Goal: Check status: Check status

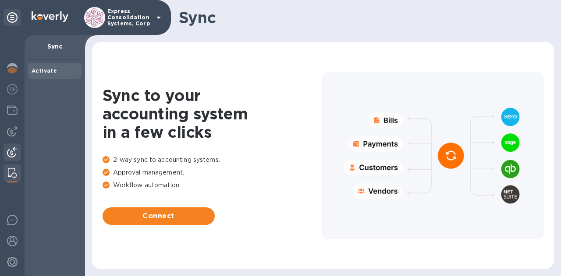
click at [12, 145] on div at bounding box center [13, 153] width 18 height 19
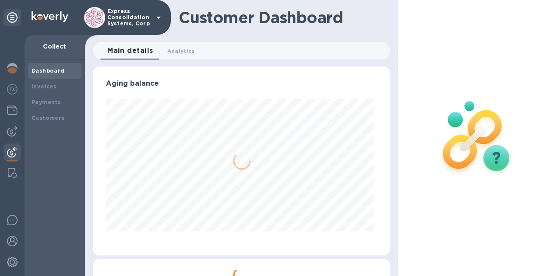
scroll to position [189, 293]
click at [11, 134] on img at bounding box center [12, 131] width 11 height 11
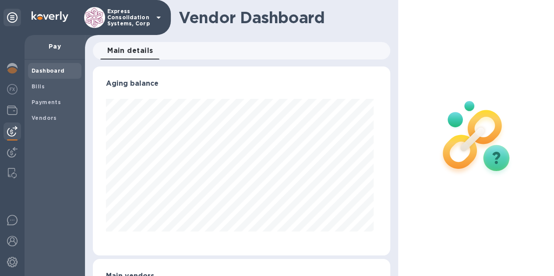
scroll to position [189, 293]
click at [37, 104] on b "Payments" at bounding box center [46, 102] width 29 height 7
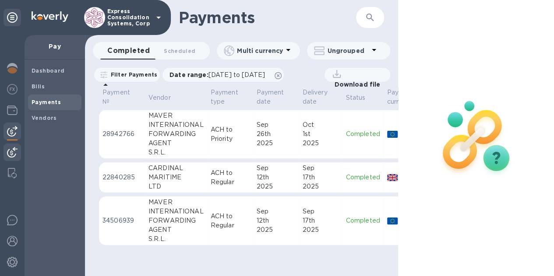
click at [13, 150] on img at bounding box center [12, 152] width 11 height 11
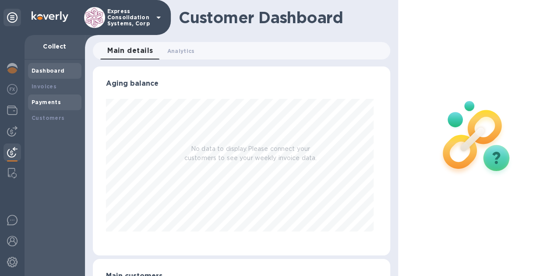
scroll to position [189, 293]
click at [53, 107] on div "Payments" at bounding box center [54, 103] width 53 height 16
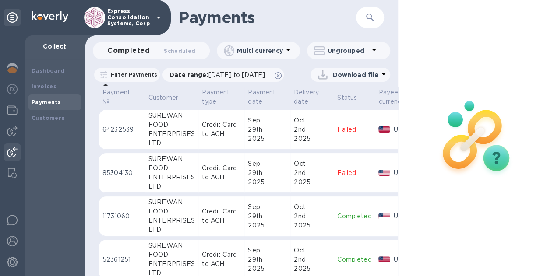
click at [186, 139] on div "ENTERPRISES" at bounding box center [171, 134] width 46 height 9
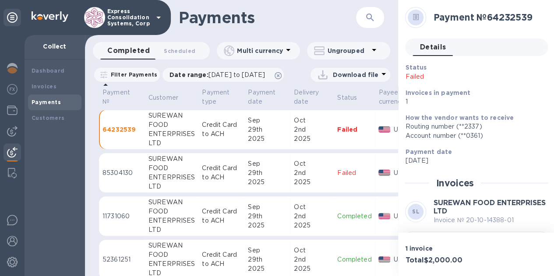
click at [150, 226] on div "ENTERPRISES" at bounding box center [171, 220] width 46 height 9
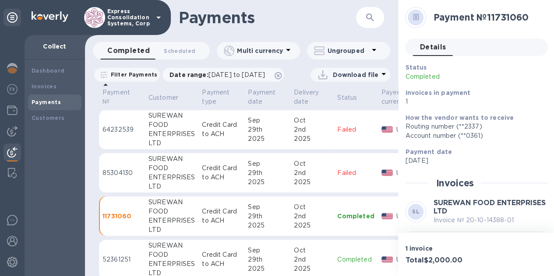
click at [148, 264] on td "SUREWAN FOOD ENTERPRISES LTD" at bounding box center [171, 260] width 53 height 40
click at [187, 139] on div "ENTERPRISES" at bounding box center [171, 134] width 46 height 9
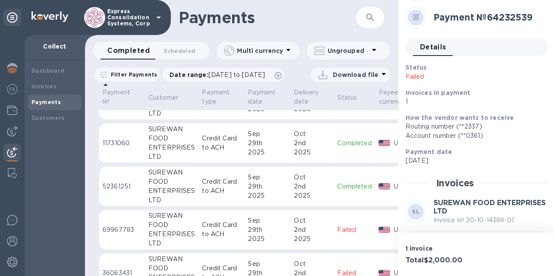
click at [137, 184] on td "52361251" at bounding box center [122, 187] width 46 height 40
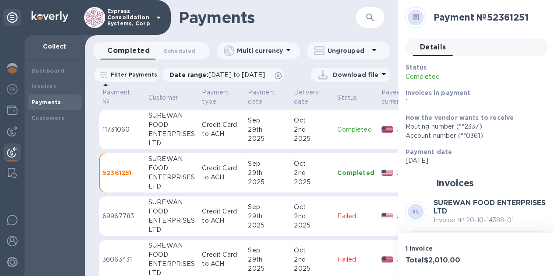
scroll to position [87, 0]
click at [138, 134] on p "11731060" at bounding box center [121, 129] width 39 height 9
click at [181, 173] on div "FOOD" at bounding box center [171, 167] width 46 height 9
click at [286, 144] on td "[DATE]" at bounding box center [267, 129] width 46 height 40
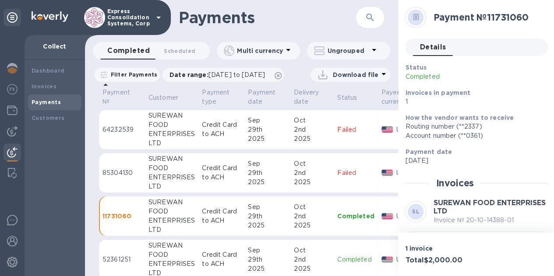
click at [304, 134] on div "2nd" at bounding box center [312, 129] width 36 height 9
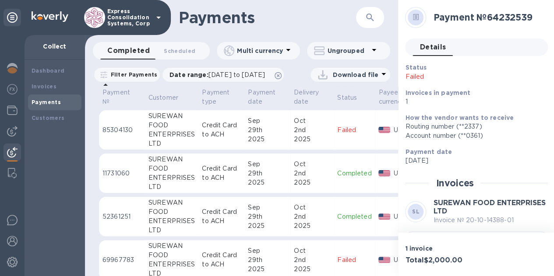
scroll to position [43, 0]
click at [260, 169] on div "Sep" at bounding box center [267, 163] width 39 height 9
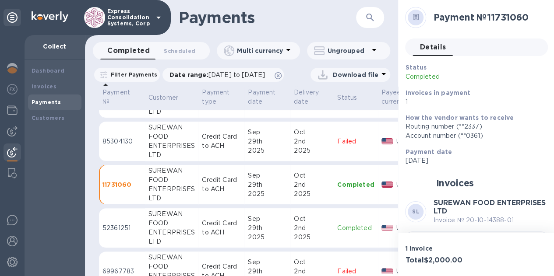
scroll to position [31, 0]
click at [236, 232] on td "Credit Card to ACH" at bounding box center [221, 229] width 46 height 40
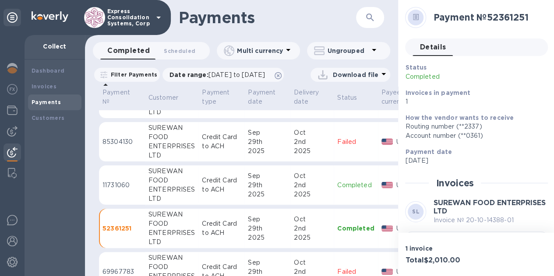
click at [224, 194] on p "Credit Card to ACH" at bounding box center [221, 185] width 39 height 18
click at [279, 224] on div "Sep" at bounding box center [267, 219] width 39 height 9
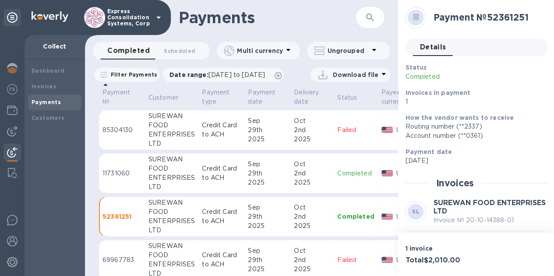
scroll to position [43, 0]
click at [269, 212] on div "Sep" at bounding box center [267, 207] width 39 height 9
click at [260, 187] on div "2025" at bounding box center [267, 182] width 39 height 9
click at [259, 222] on div "29th" at bounding box center [267, 216] width 39 height 9
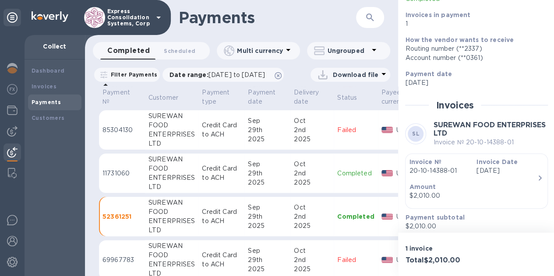
scroll to position [78, 0]
